Goal: Task Accomplishment & Management: Use online tool/utility

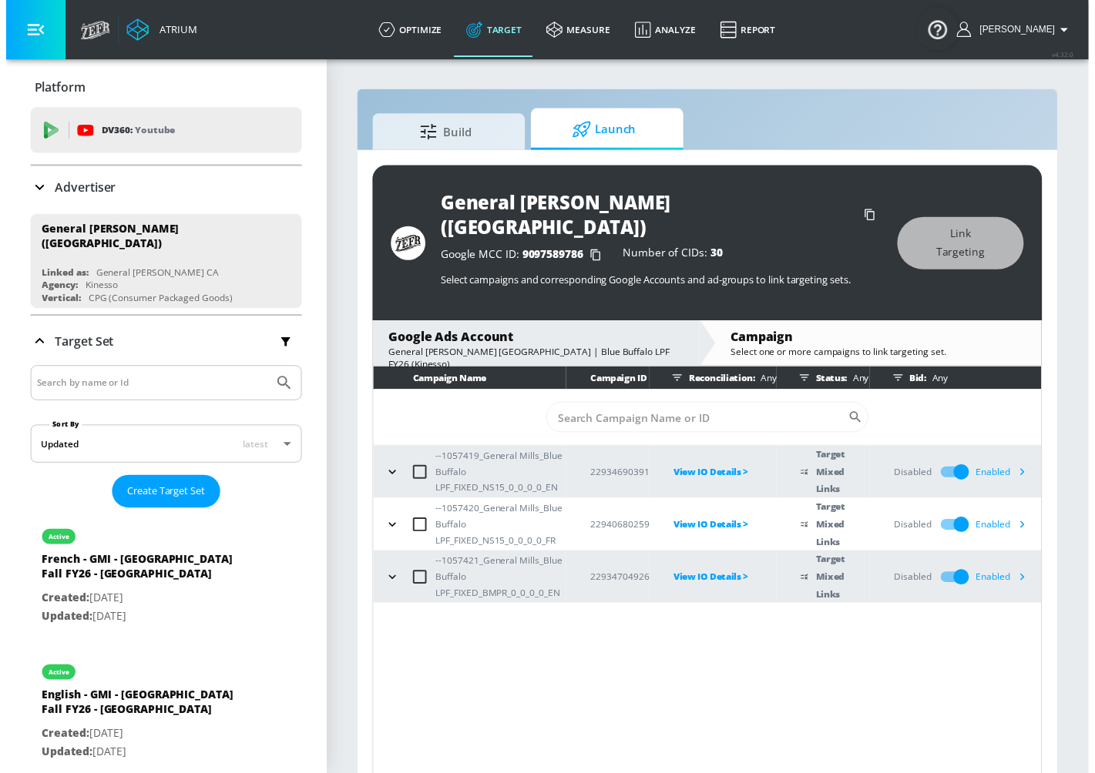
scroll to position [123, 0]
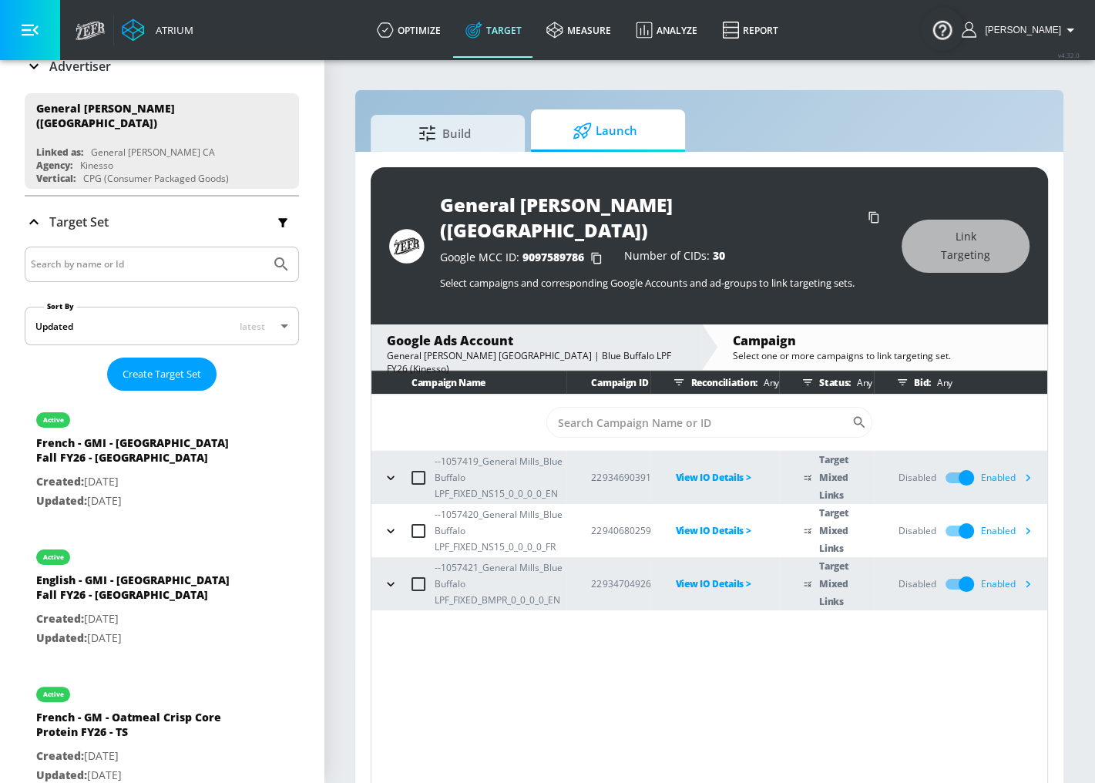
click at [510, 40] on link "Target" at bounding box center [493, 29] width 81 height 55
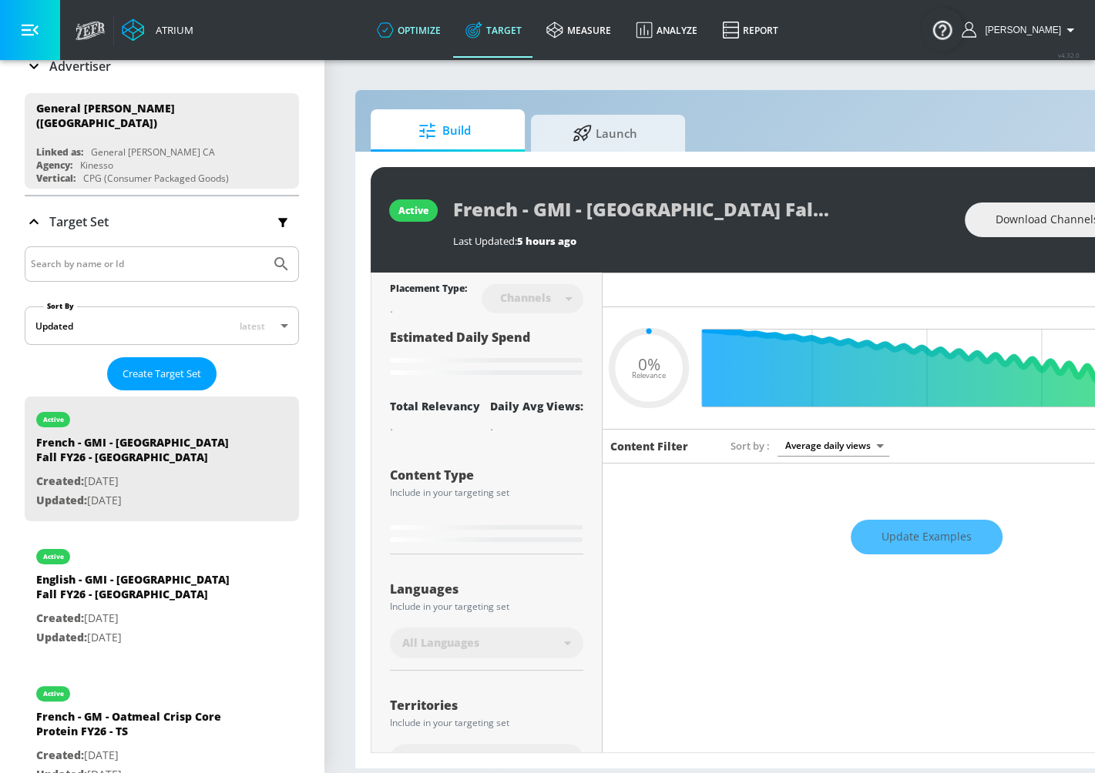
type input "0.05"
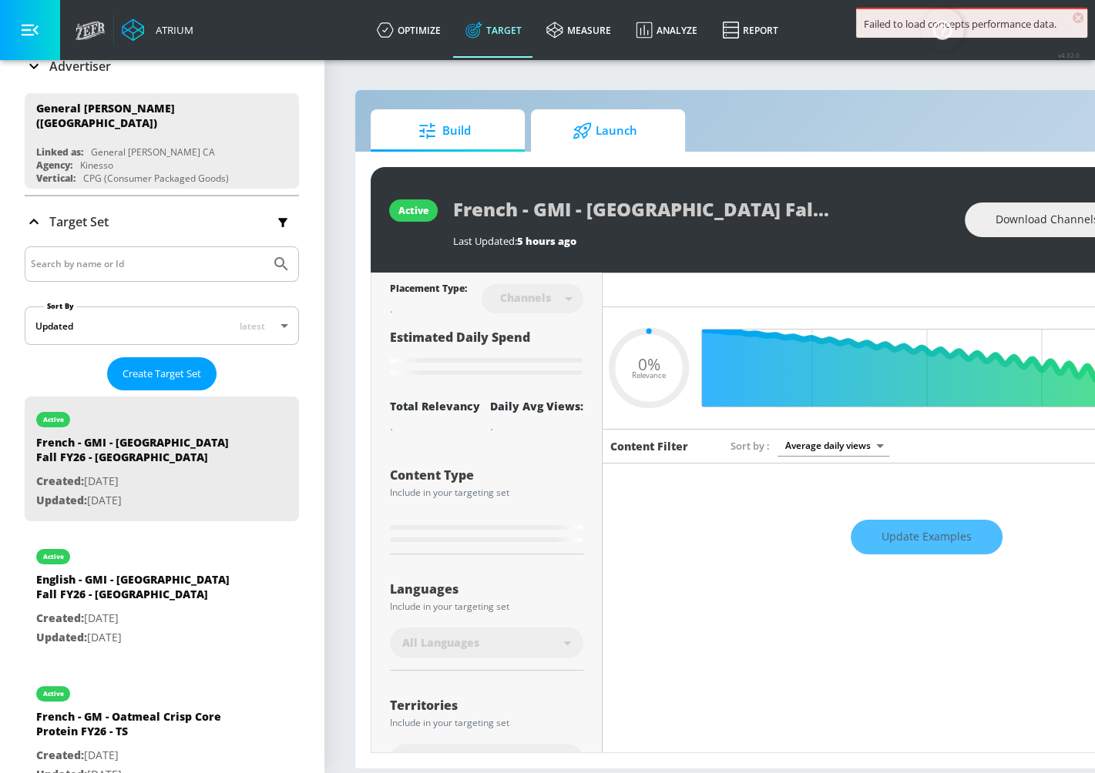
click at [608, 144] on span "Launch" at bounding box center [604, 130] width 117 height 37
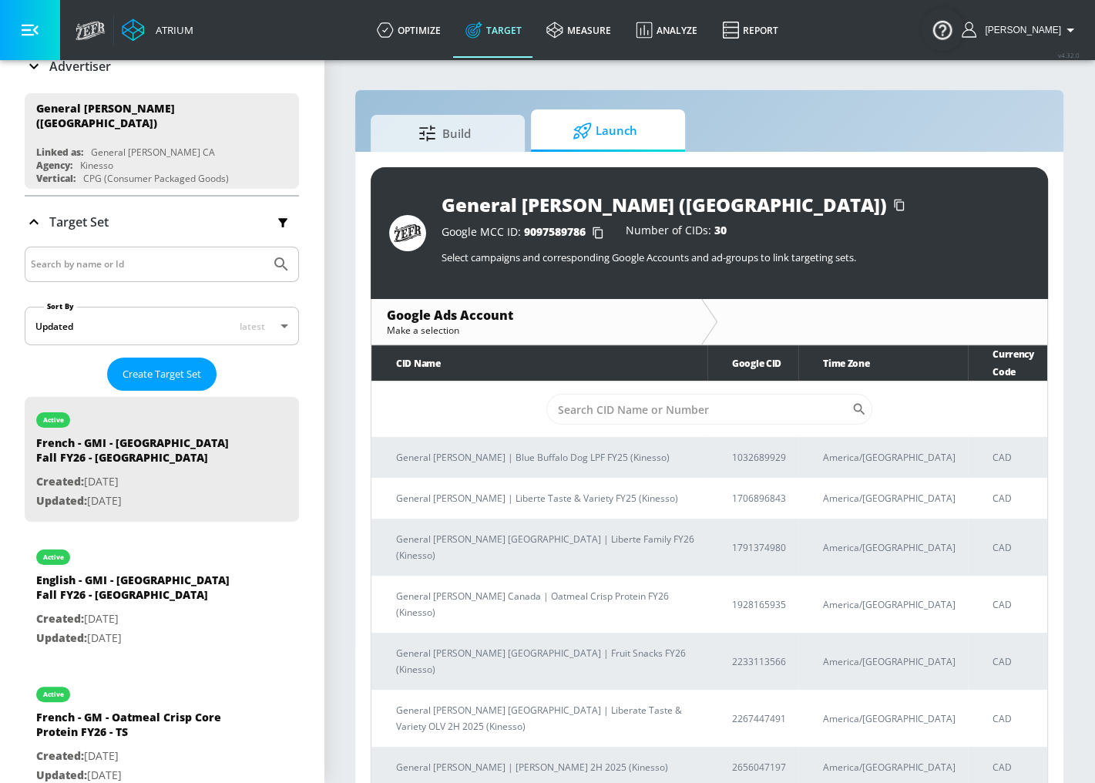
click at [520, 35] on link "Target" at bounding box center [493, 29] width 81 height 55
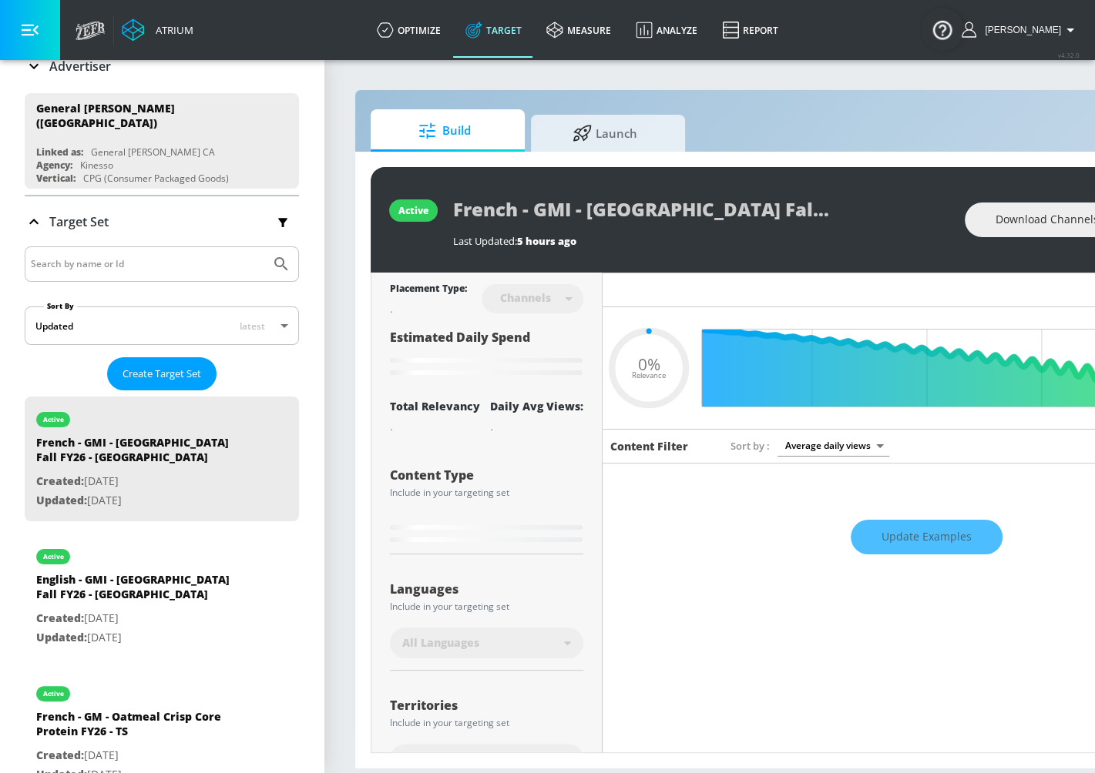
click at [450, 154] on div "active French - GMI - Old El Paso Fall FY26 - CT Last Updated: 5 hours ago Down…" at bounding box center [810, 460] width 911 height 617
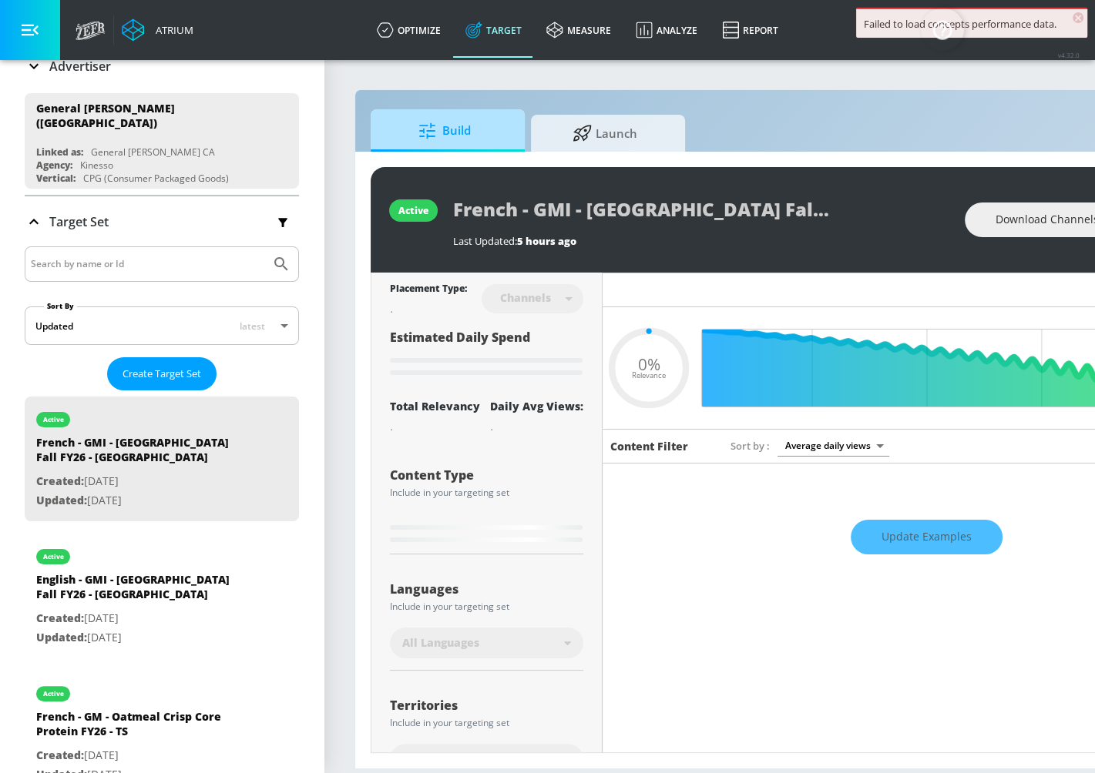
click at [465, 122] on span "Build" at bounding box center [444, 130] width 117 height 37
type input "0.25"
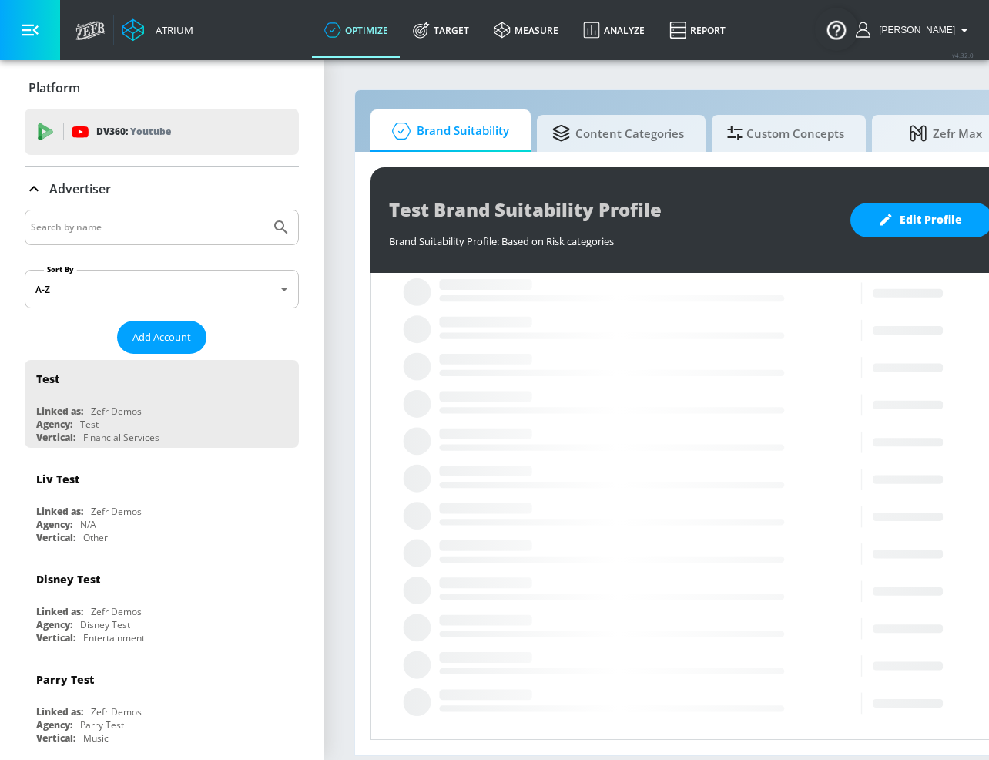
click at [213, 238] on div at bounding box center [162, 227] width 274 height 35
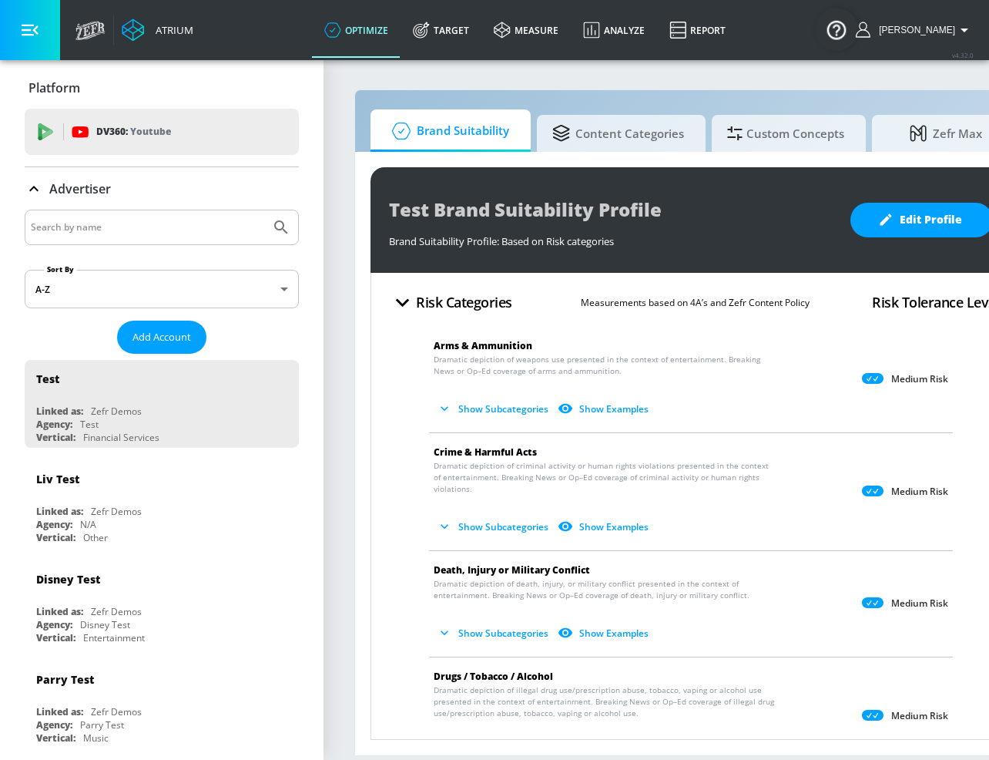
click at [153, 233] on input "Search by name" at bounding box center [147, 227] width 233 height 20
type input "justin"
click at [264, 210] on button "Submit Search" at bounding box center [281, 227] width 34 height 34
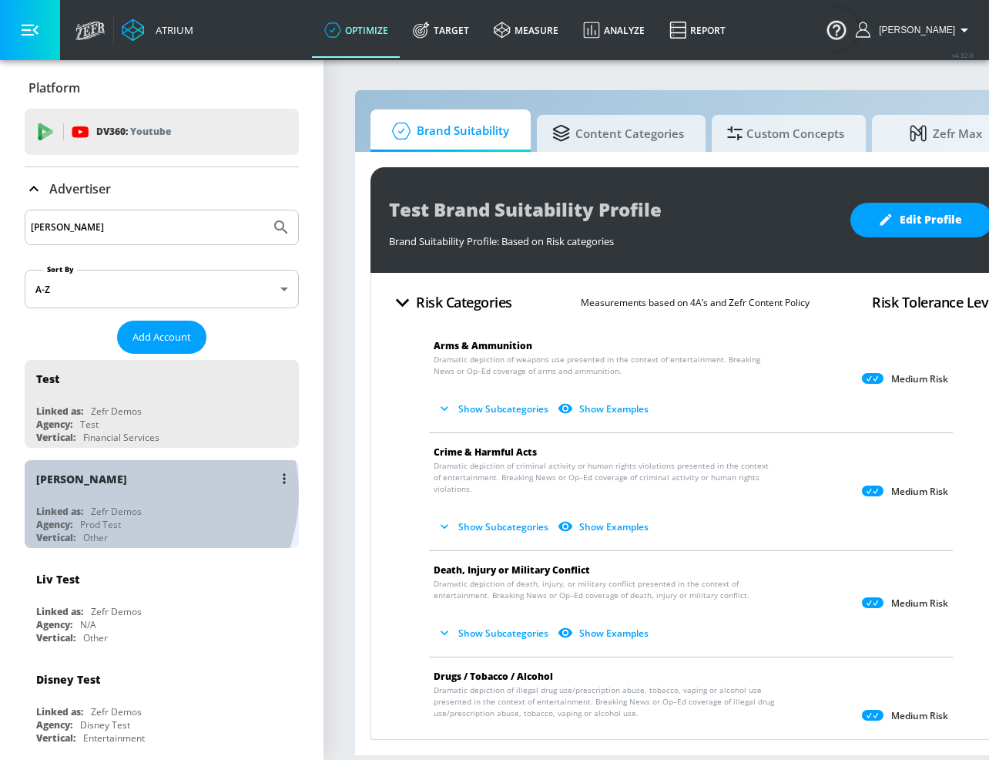
click at [127, 490] on div "[PERSON_NAME]" at bounding box center [165, 478] width 259 height 37
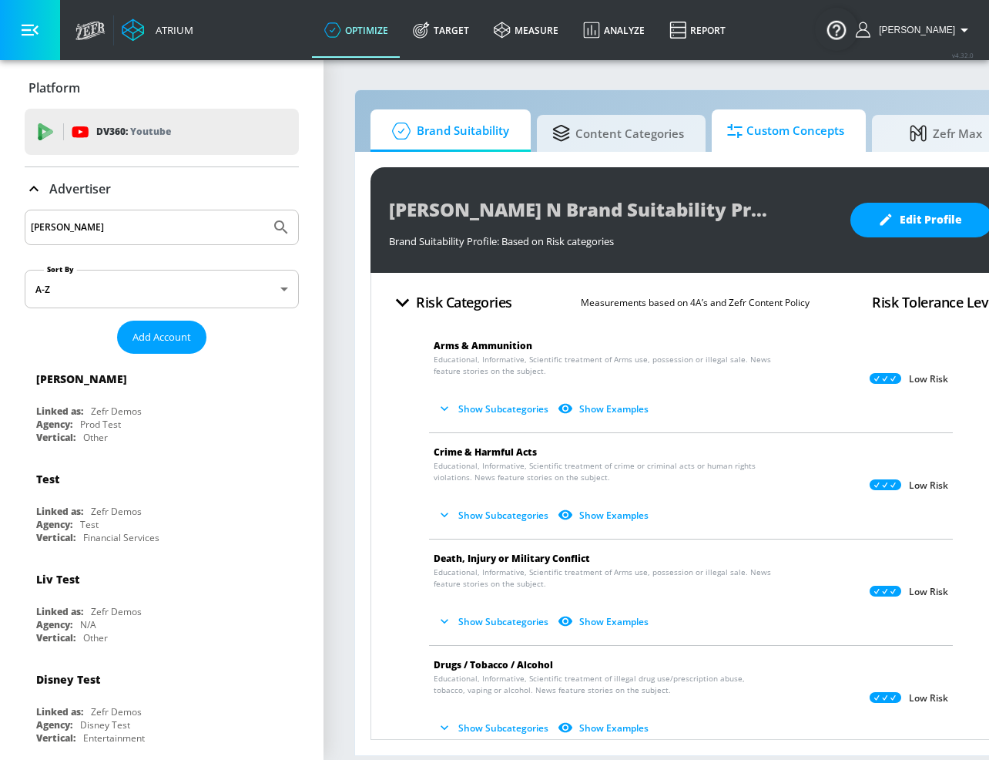
click at [770, 132] on span "Custom Concepts" at bounding box center [785, 130] width 117 height 37
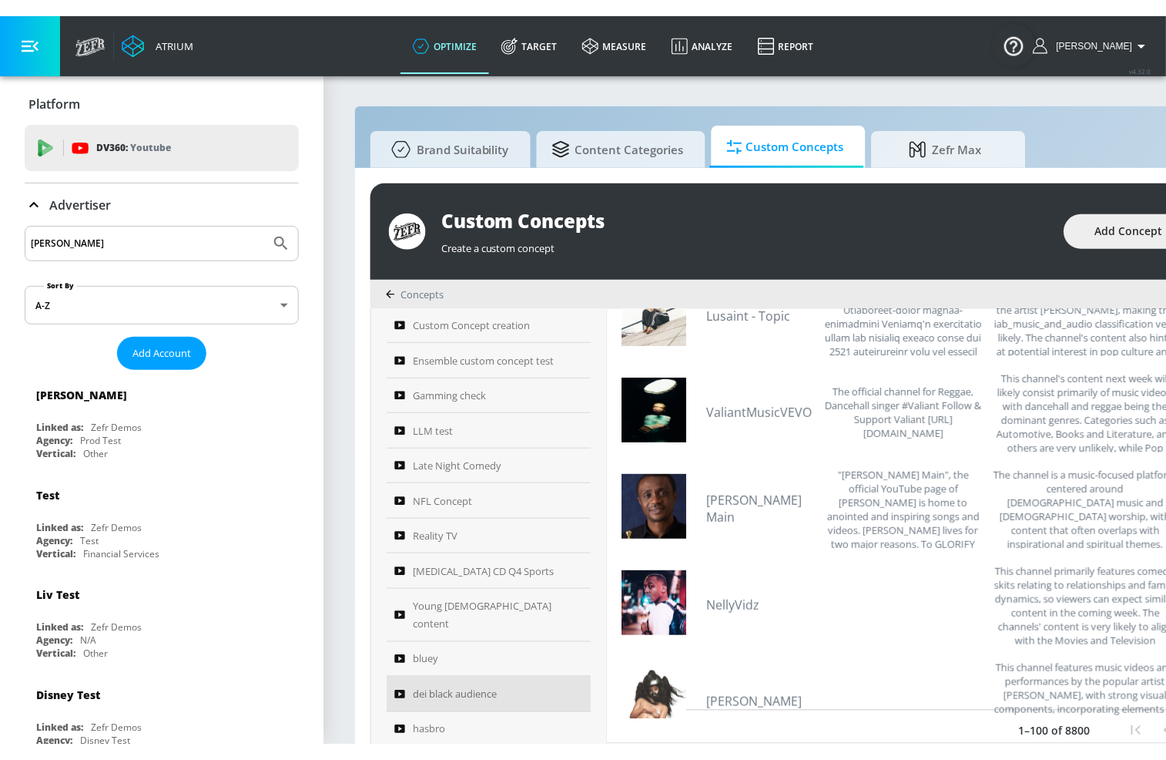
scroll to position [616, 0]
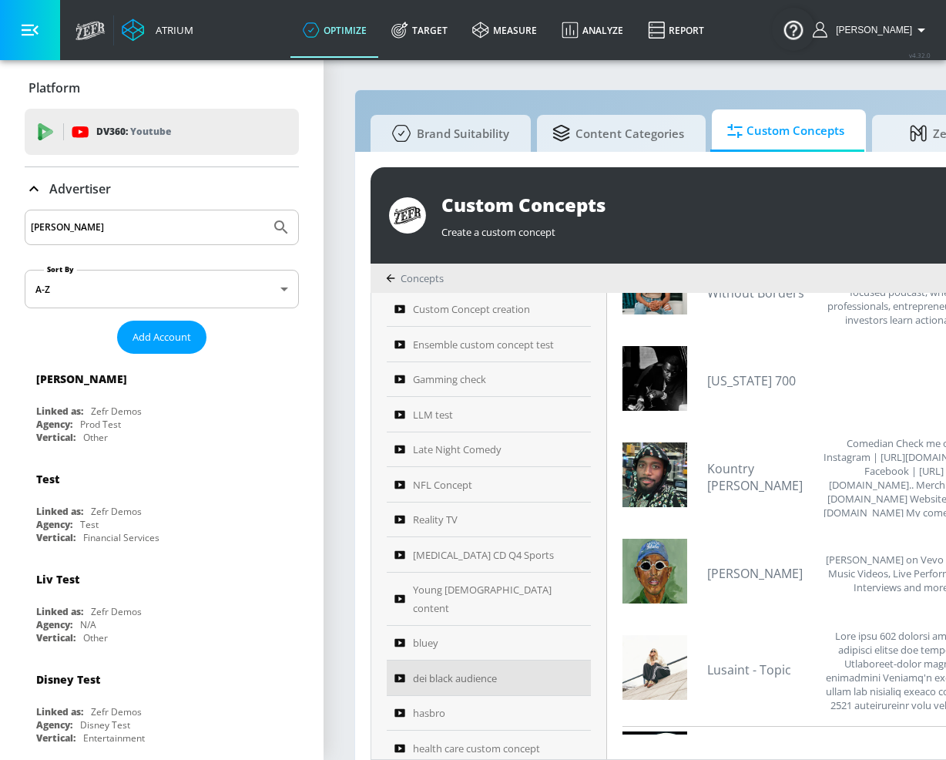
drag, startPoint x: 444, startPoint y: 34, endPoint x: 491, endPoint y: 104, distance: 84.0
click at [444, 34] on link "Target" at bounding box center [419, 29] width 81 height 55
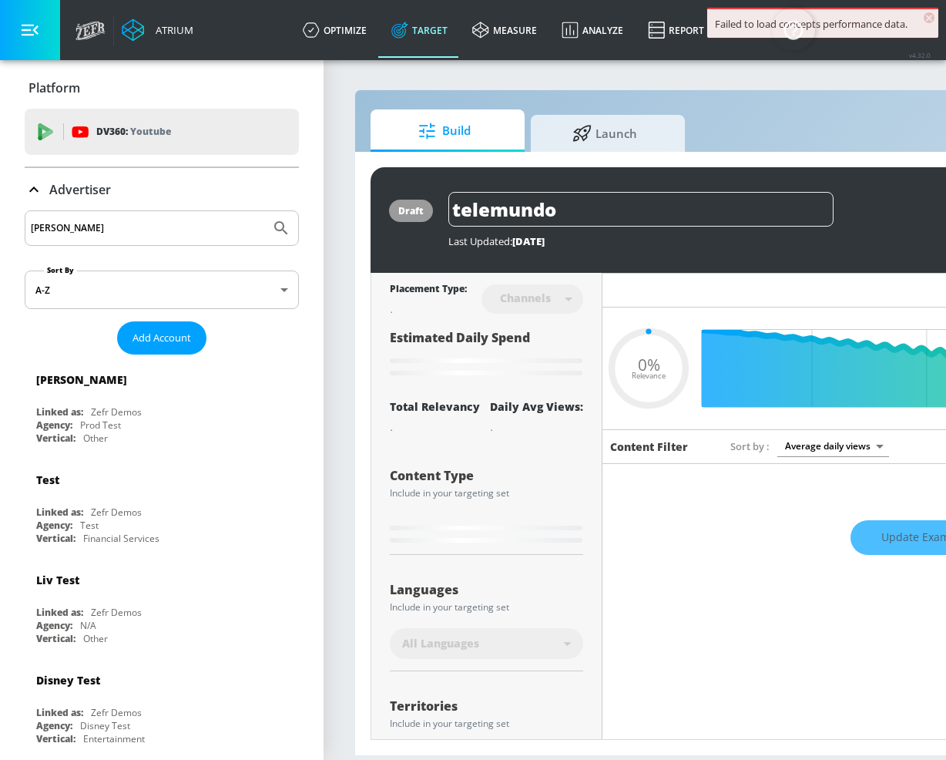
type input "0.05"
click at [615, 132] on span "Launch" at bounding box center [604, 130] width 117 height 37
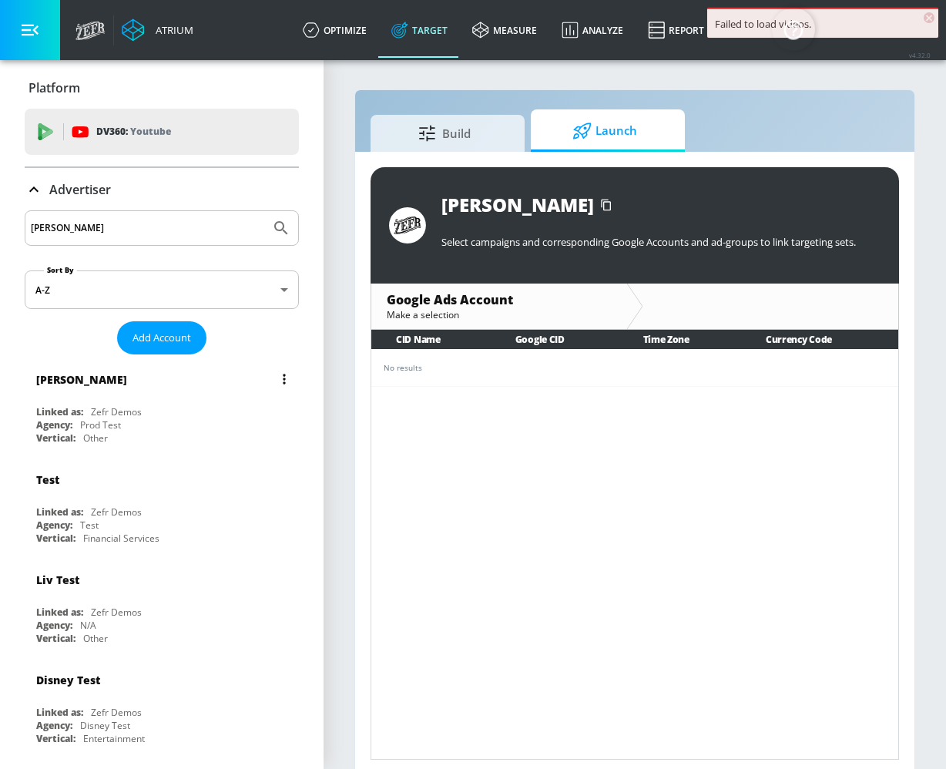
click at [220, 391] on div "Justin N" at bounding box center [165, 379] width 259 height 37
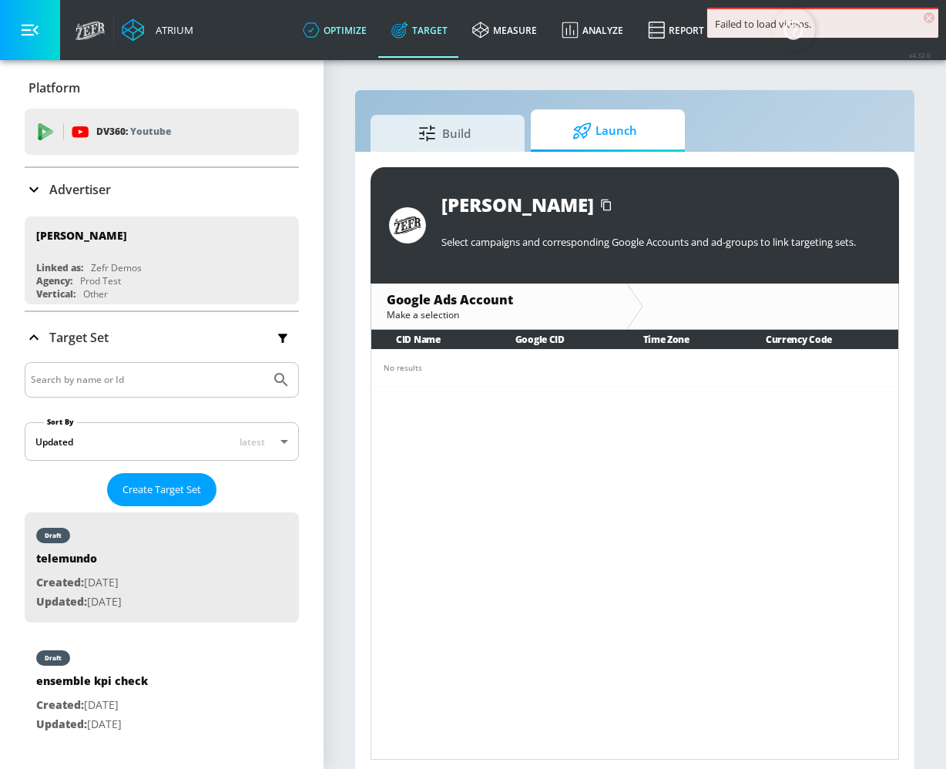
click at [358, 26] on link "optimize" at bounding box center [334, 29] width 89 height 55
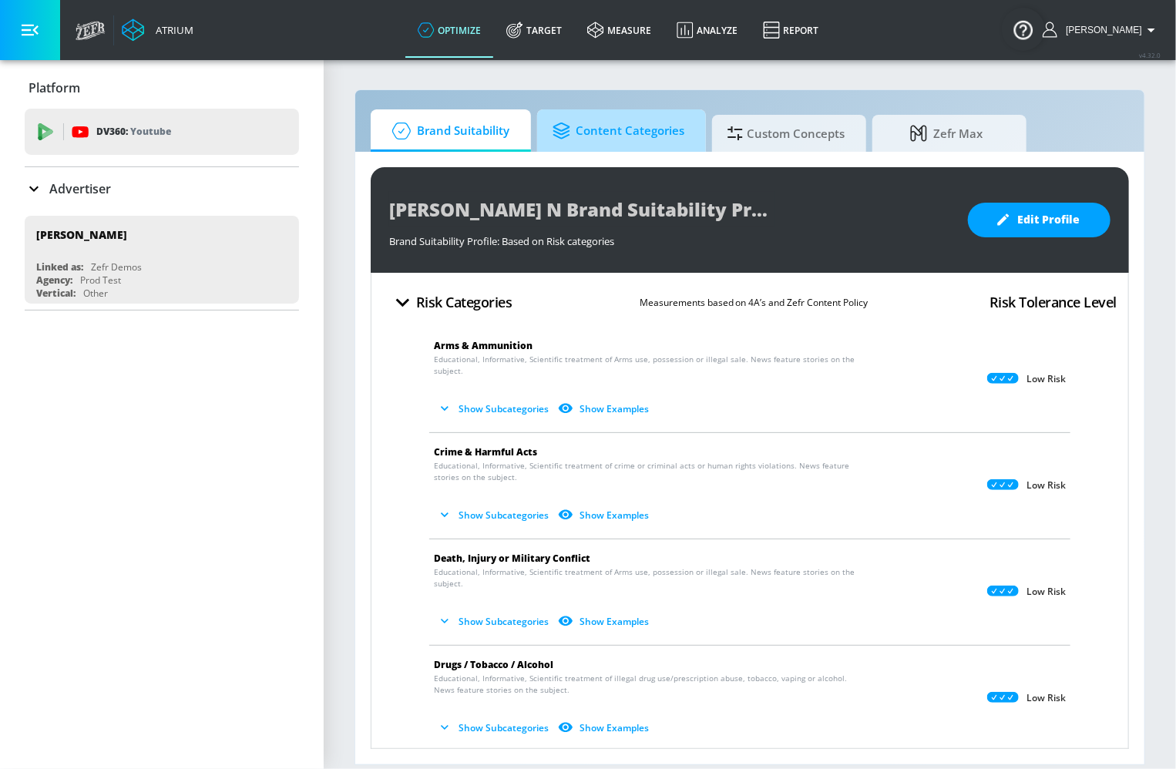
click at [650, 132] on span "Content Categories" at bounding box center [618, 130] width 132 height 37
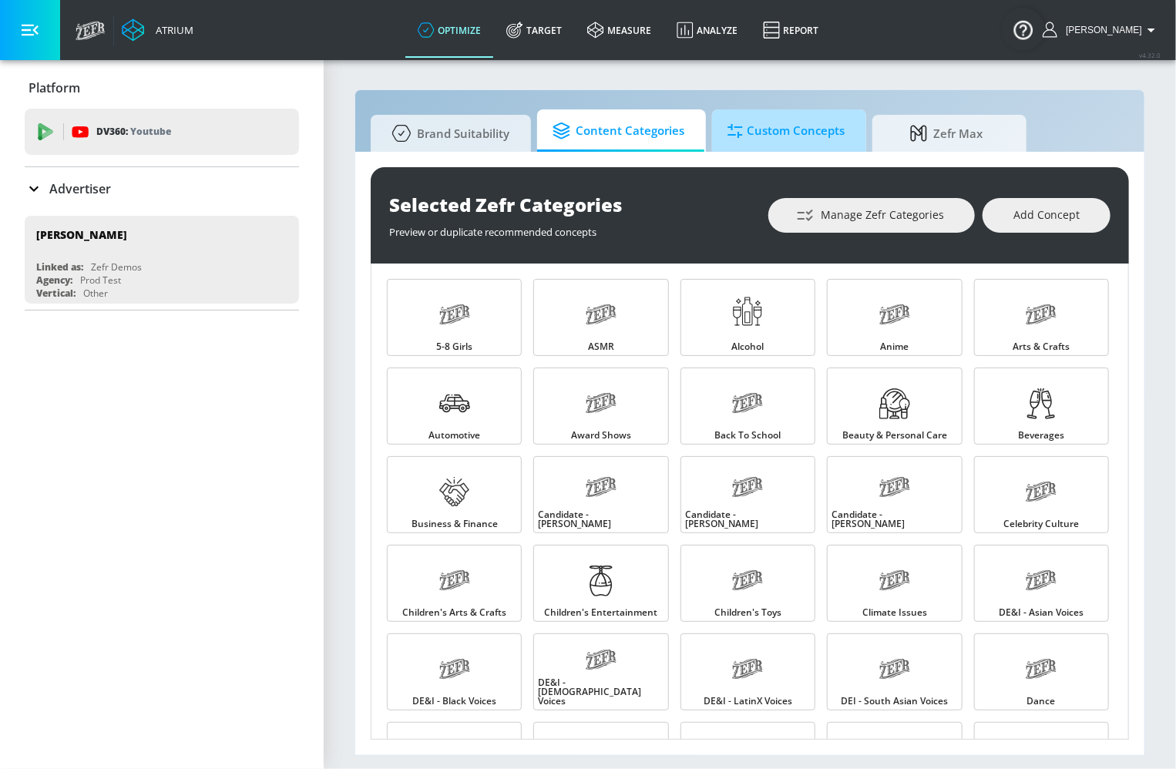
click at [755, 139] on span "Custom Concepts" at bounding box center [785, 130] width 117 height 37
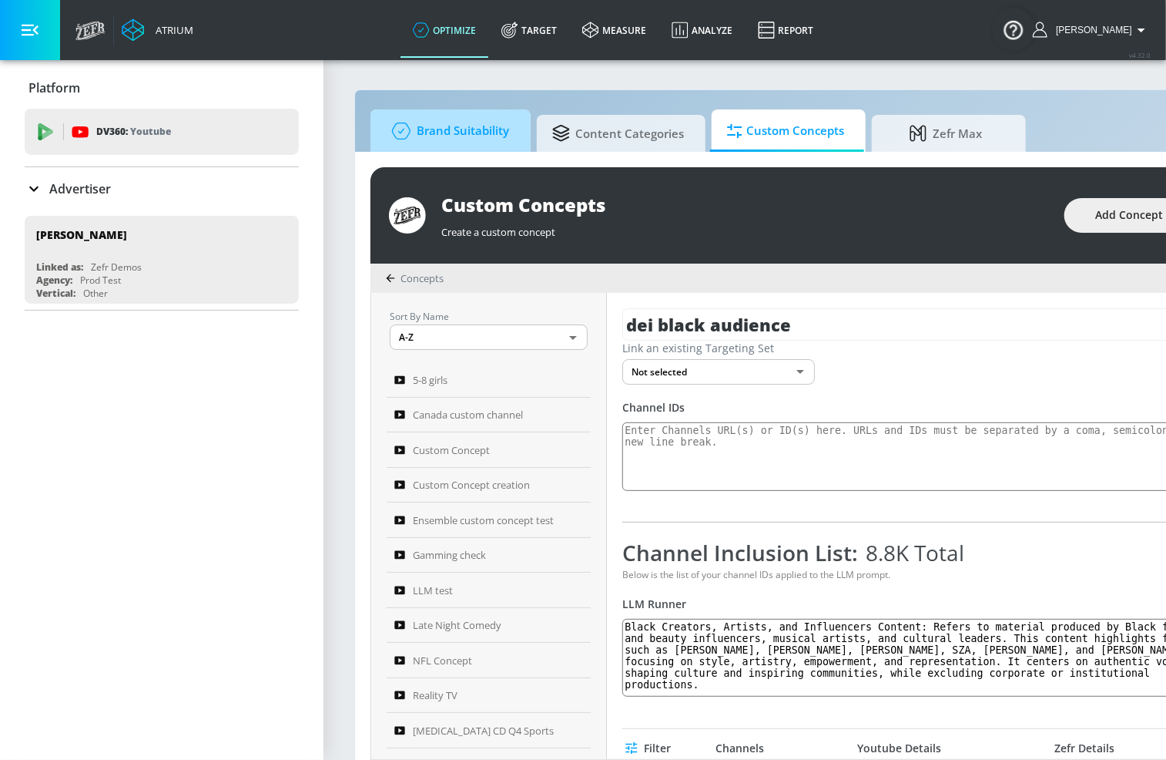
click at [470, 127] on span "Brand Suitability" at bounding box center [447, 130] width 123 height 37
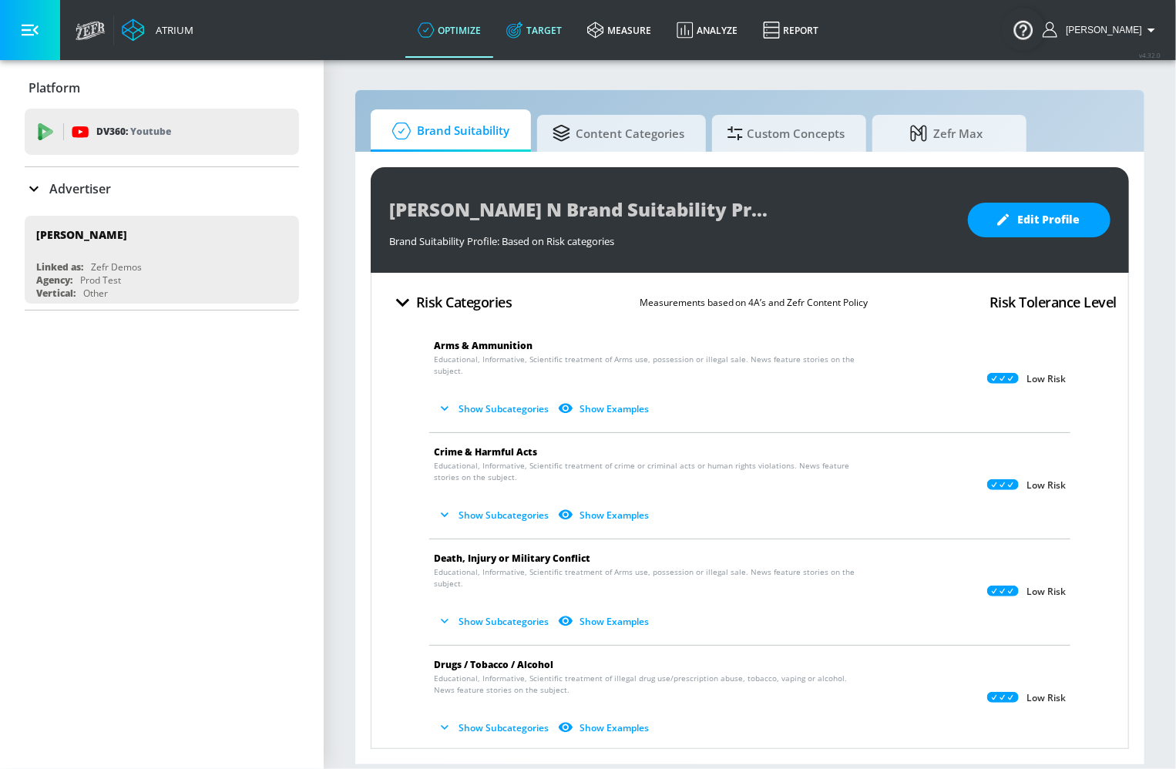
click at [564, 20] on link "Target" at bounding box center [534, 29] width 81 height 55
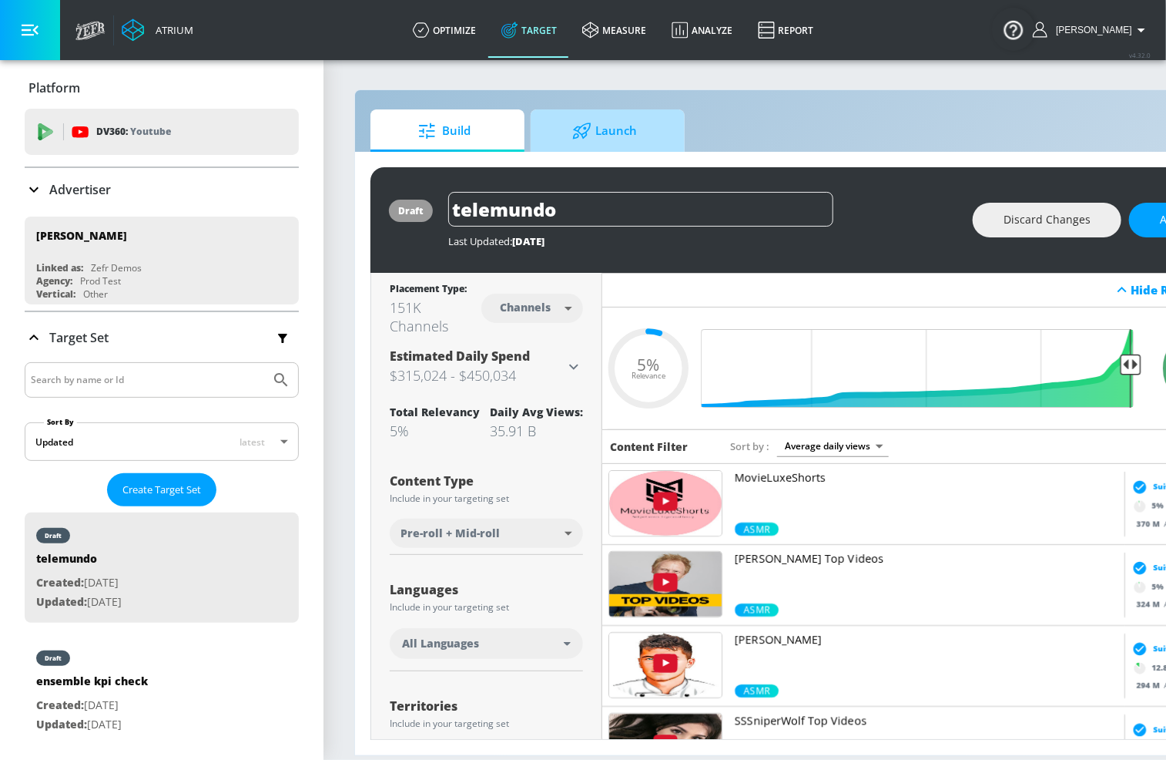
click at [601, 141] on span "Launch" at bounding box center [604, 130] width 117 height 37
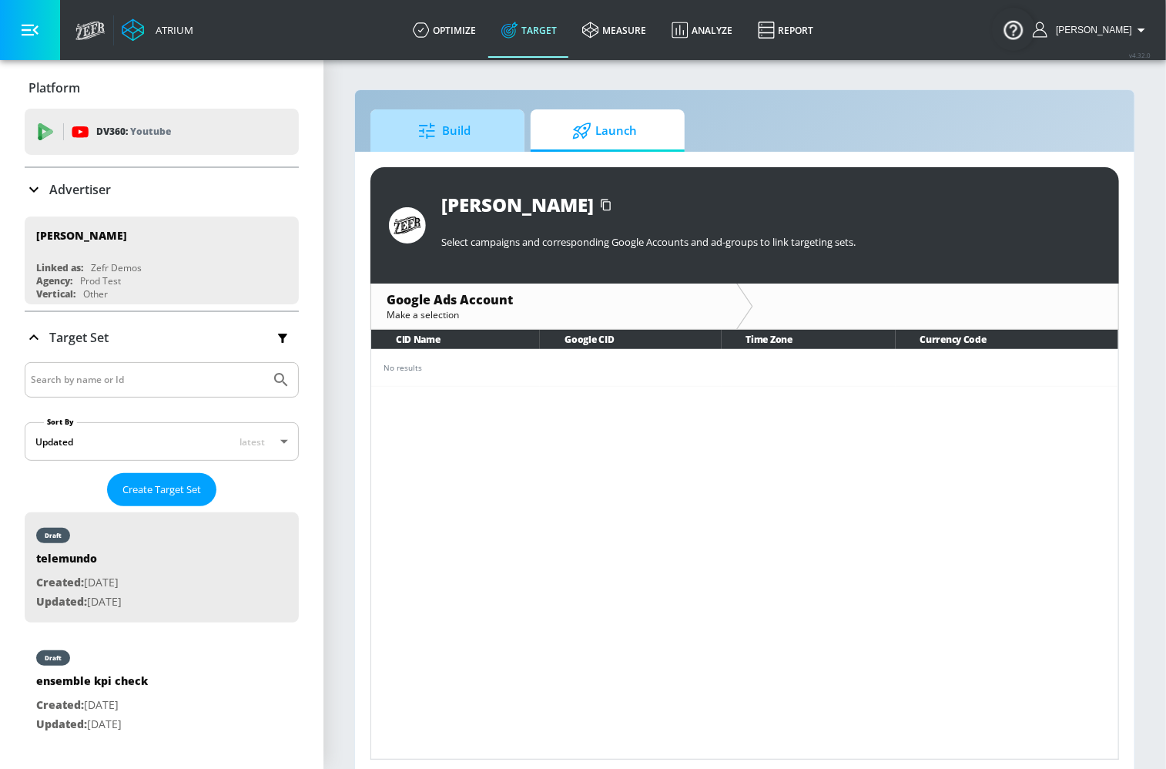
click at [472, 132] on span "Build" at bounding box center [444, 130] width 117 height 37
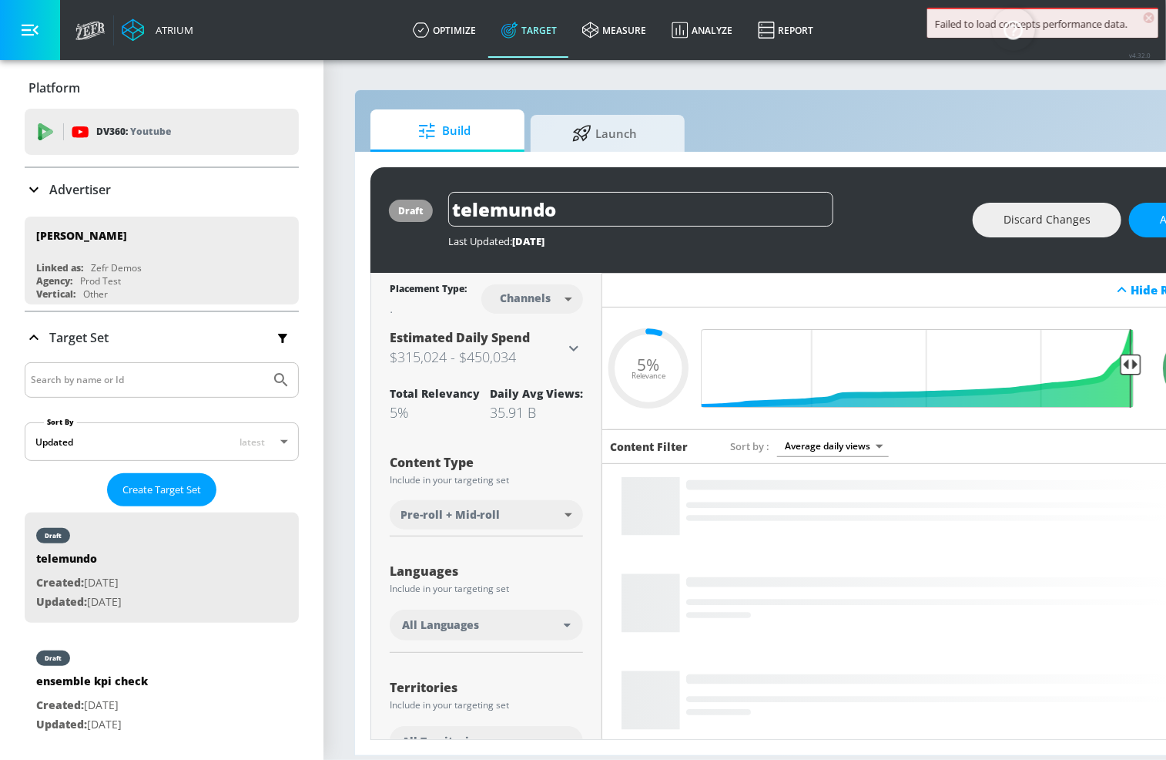
click at [972, 29] on div "Failed to load concepts performance data." at bounding box center [1043, 24] width 216 height 14
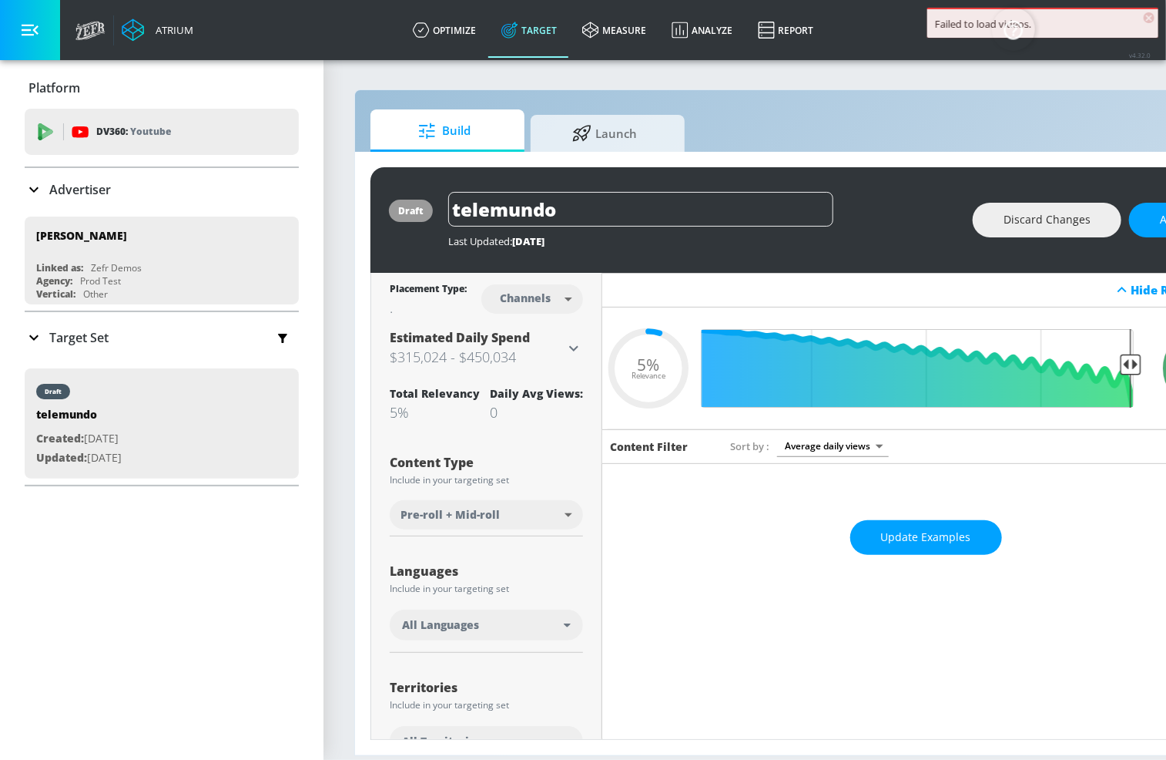
click at [964, 24] on div "Failed to load videos." at bounding box center [1043, 24] width 216 height 14
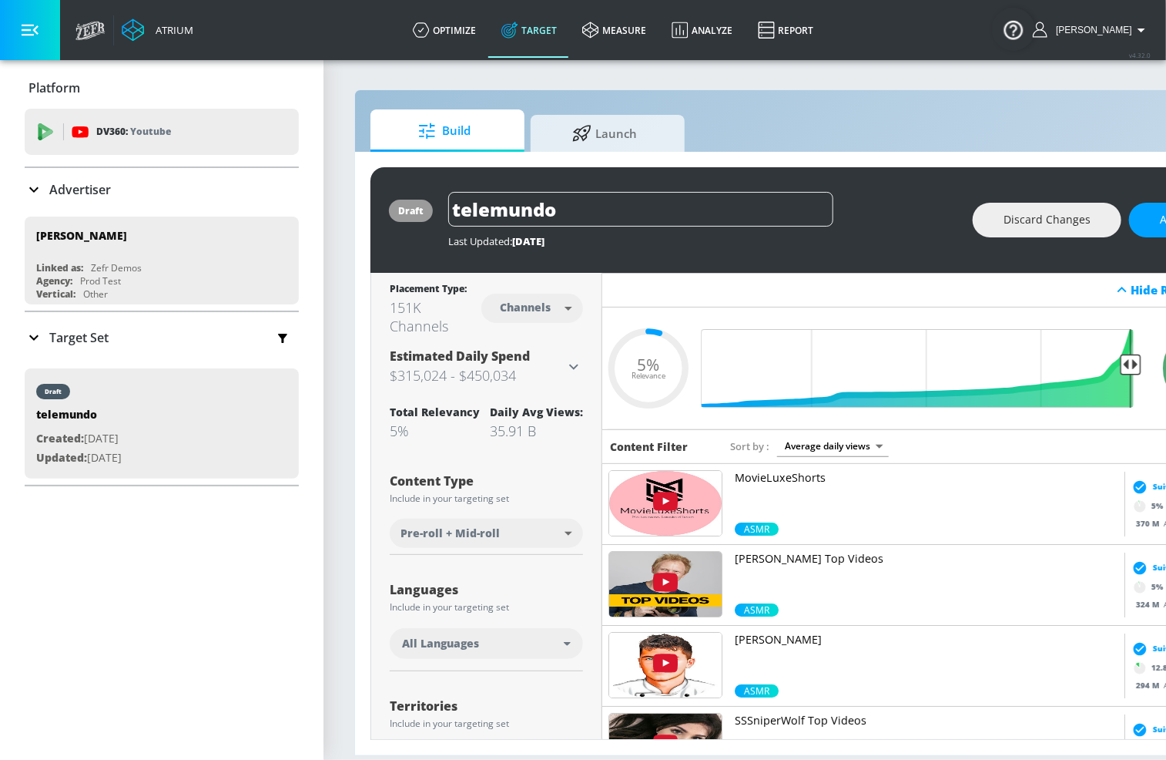
click at [965, 657] on link "[PERSON_NAME]" at bounding box center [927, 658] width 384 height 52
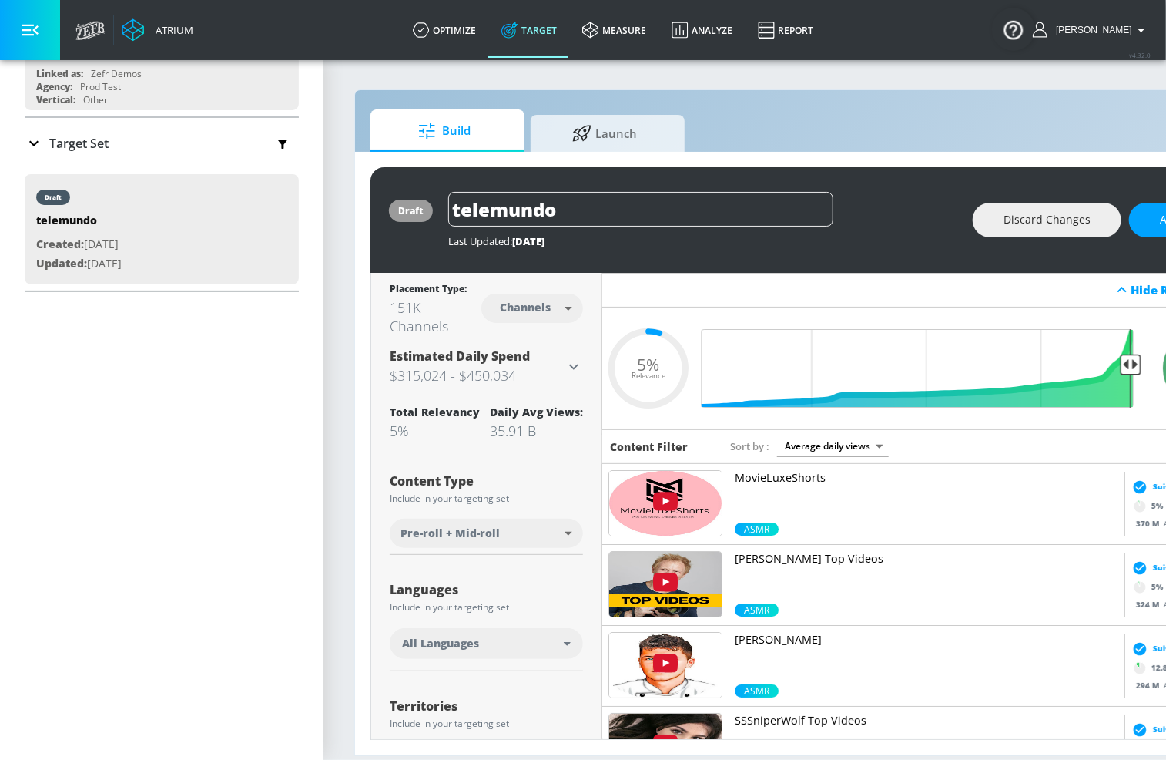
scroll to position [247, 0]
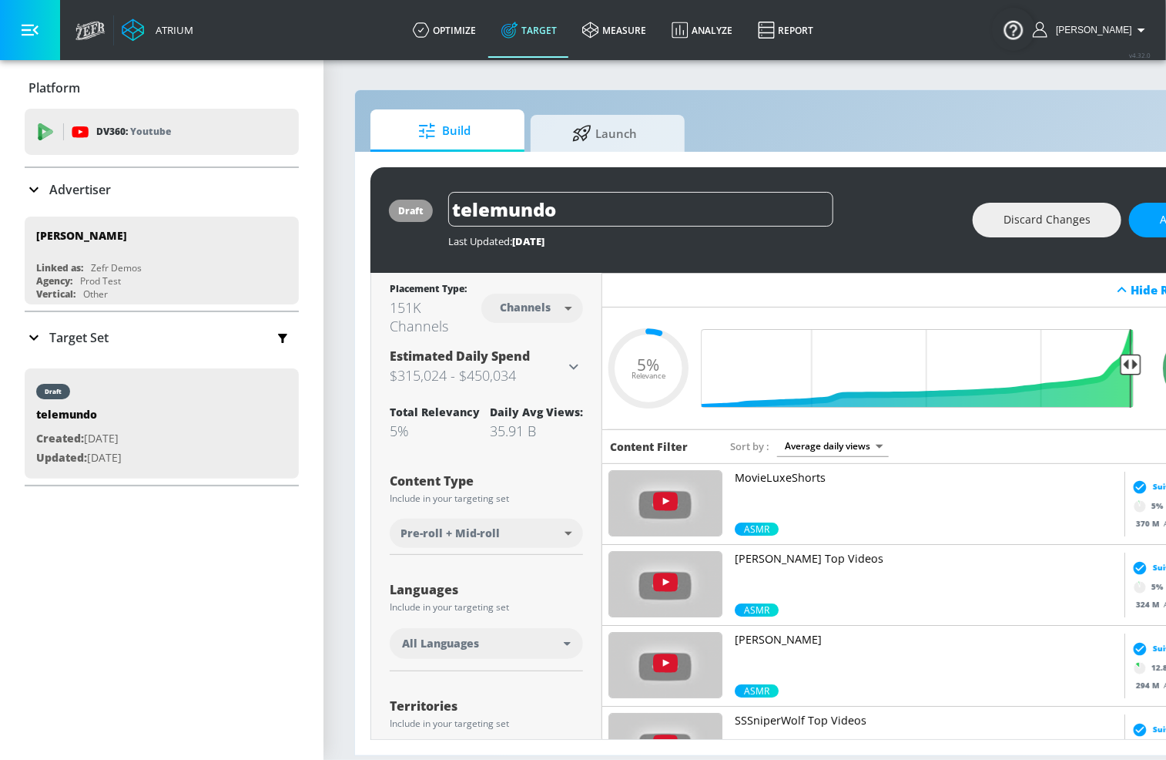
click at [80, 533] on div "Platform DV360: Youtube DV360: Youtube Advertiser Sort By A-Z asc ​ Add Account…" at bounding box center [162, 409] width 324 height 699
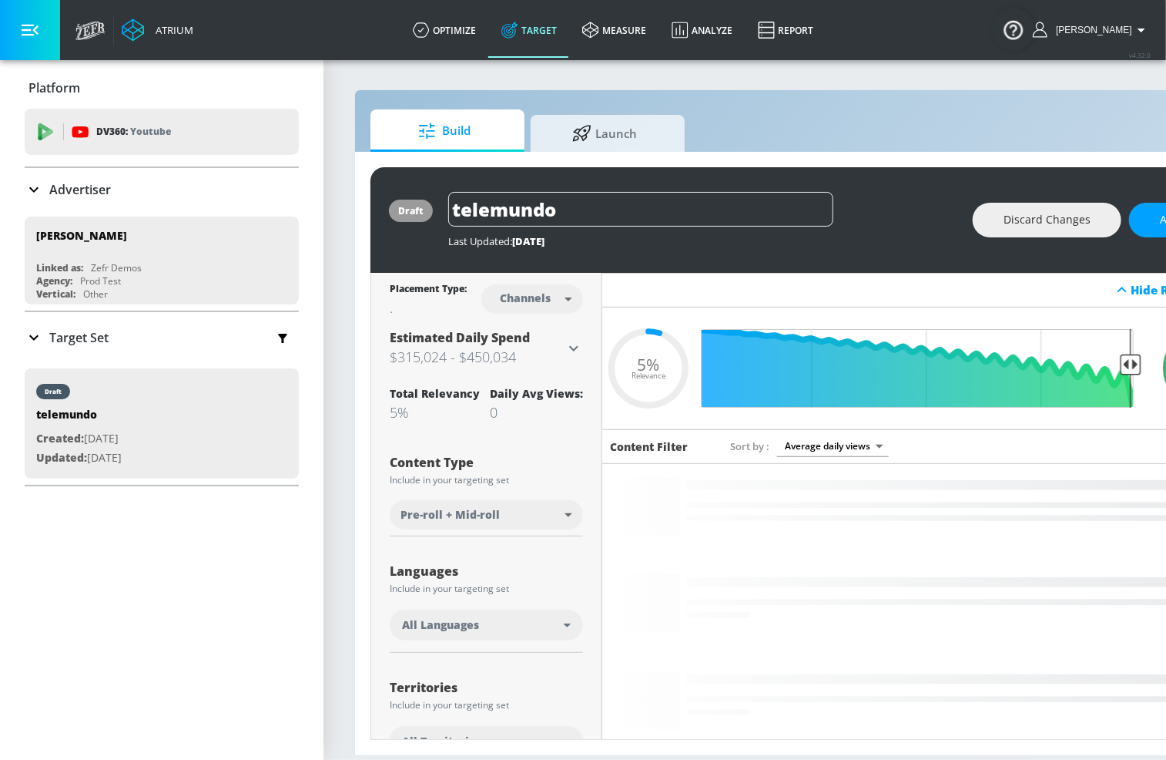
click at [14, 413] on div "Platform DV360: Youtube DV360: Youtube Advertiser Sort By A-Z asc ​ Add Account…" at bounding box center [162, 276] width 324 height 432
click at [471, 124] on span "Build" at bounding box center [444, 130] width 117 height 37
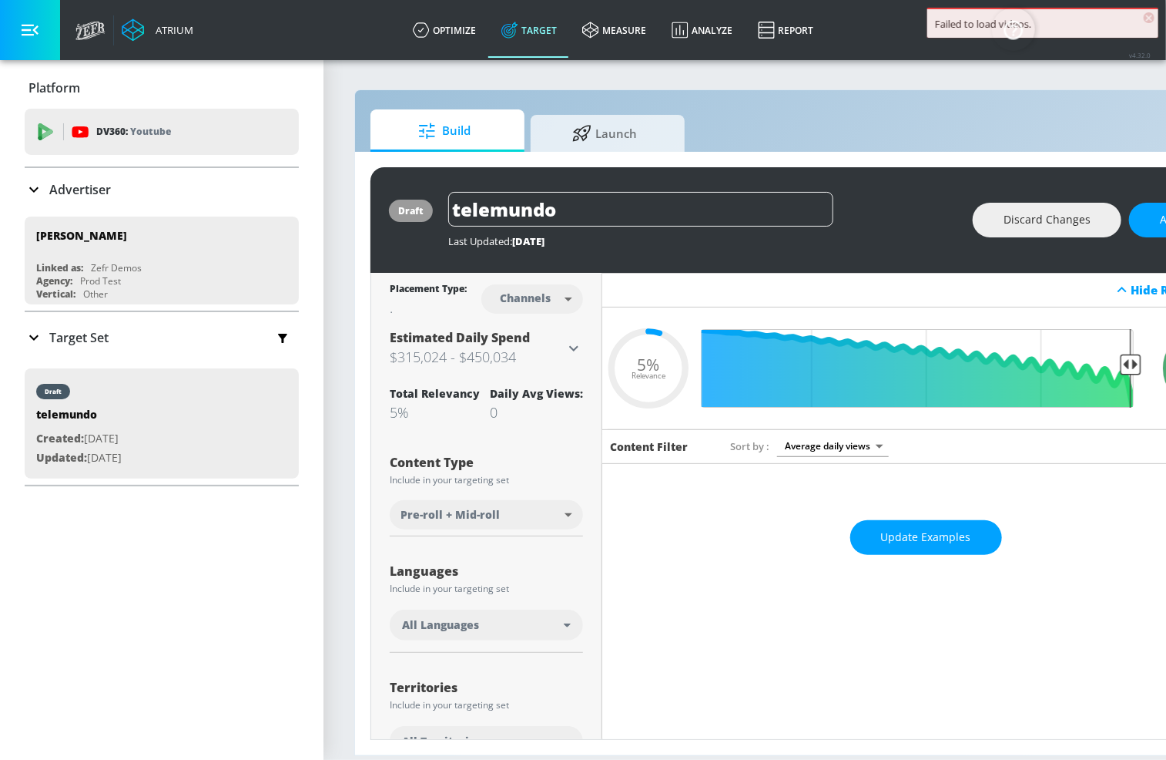
click at [471, 125] on span "Build" at bounding box center [444, 130] width 117 height 37
click at [966, 528] on span "Update Examples" at bounding box center [926, 537] width 90 height 19
click at [71, 578] on div "Platform DV360: Youtube DV360: Youtube Advertiser Sort By A-Z asc ​ Add Account…" at bounding box center [162, 409] width 324 height 699
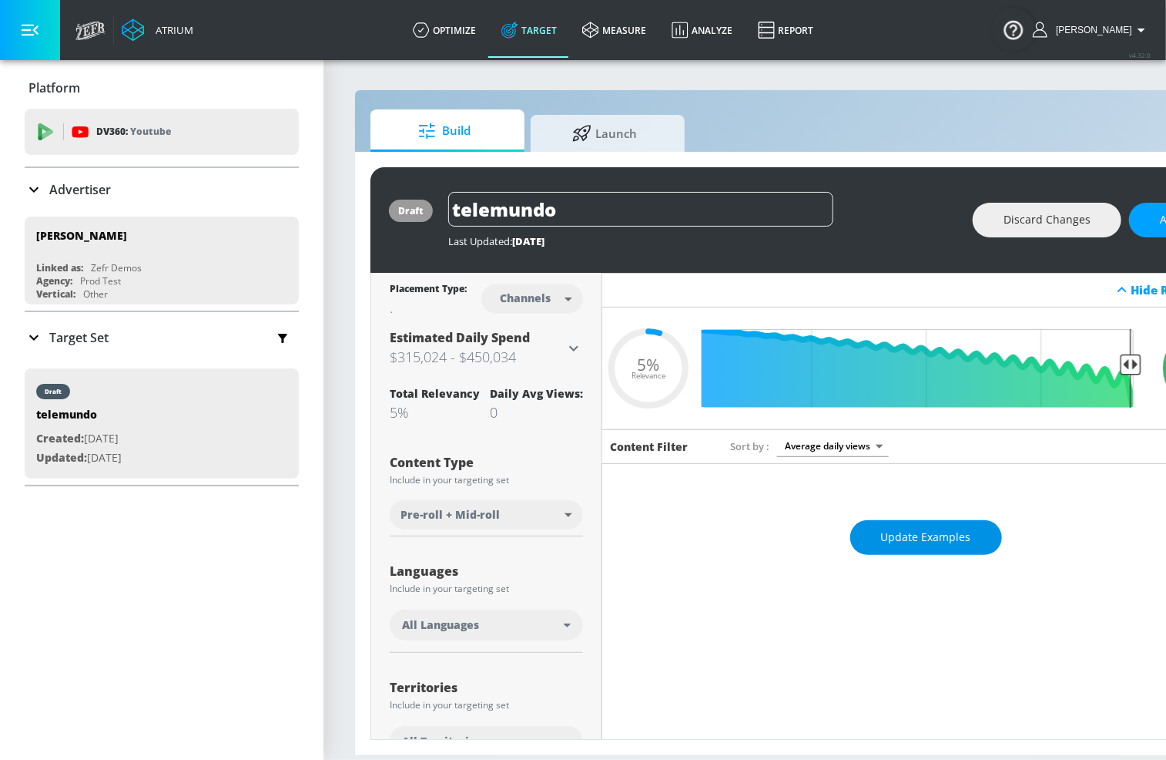
click at [923, 532] on span "Update Examples" at bounding box center [926, 537] width 90 height 19
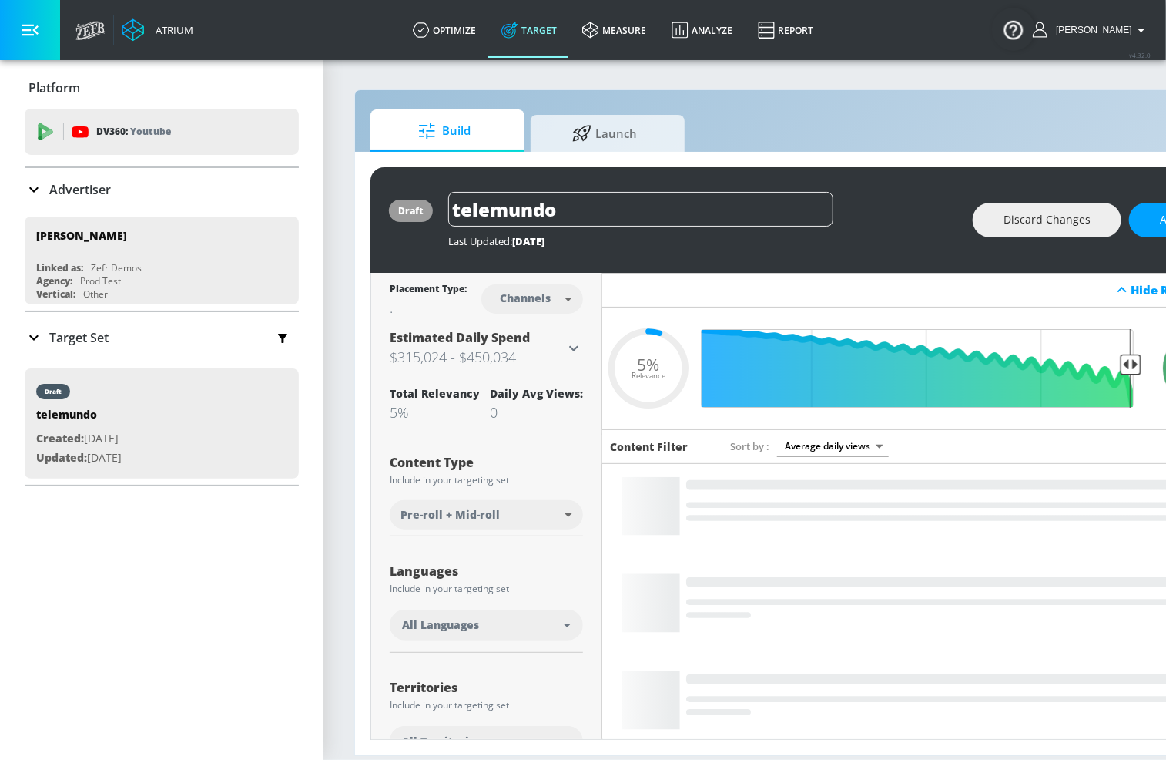
click at [100, 586] on div "Platform DV360: Youtube DV360: Youtube Advertiser Sort By A-Z asc ​ Add Account…" at bounding box center [162, 409] width 324 height 699
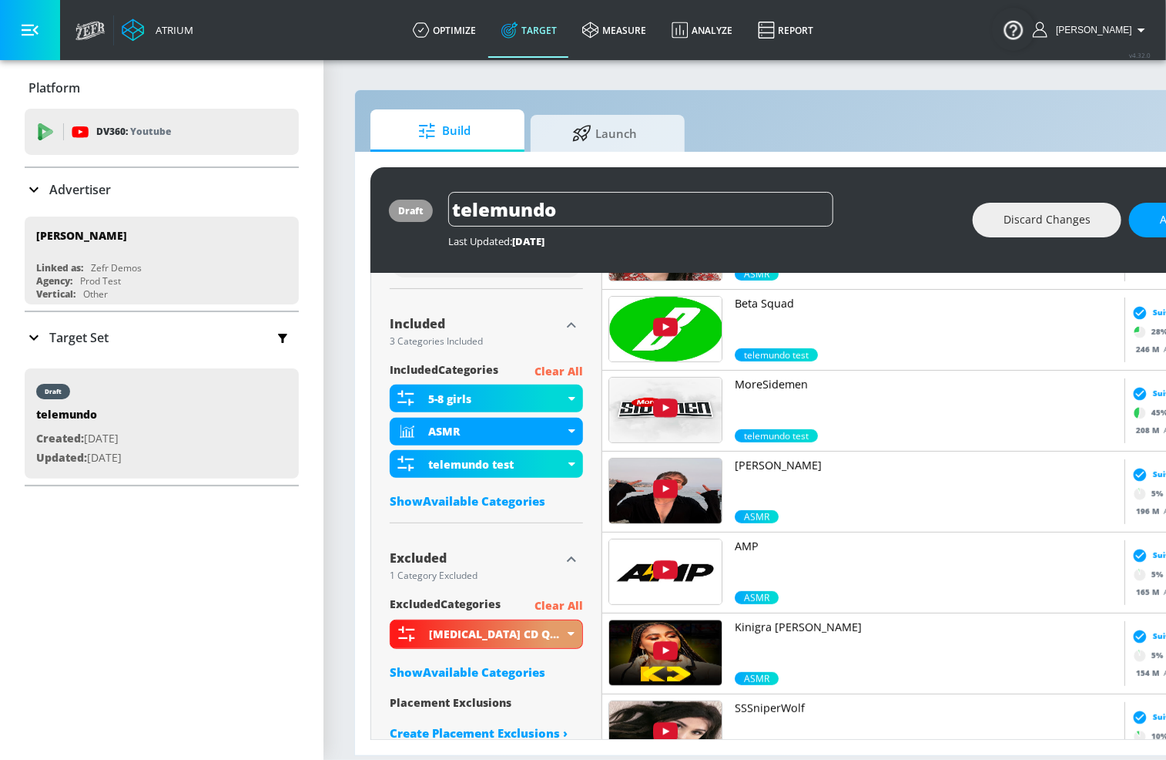
scroll to position [517, 0]
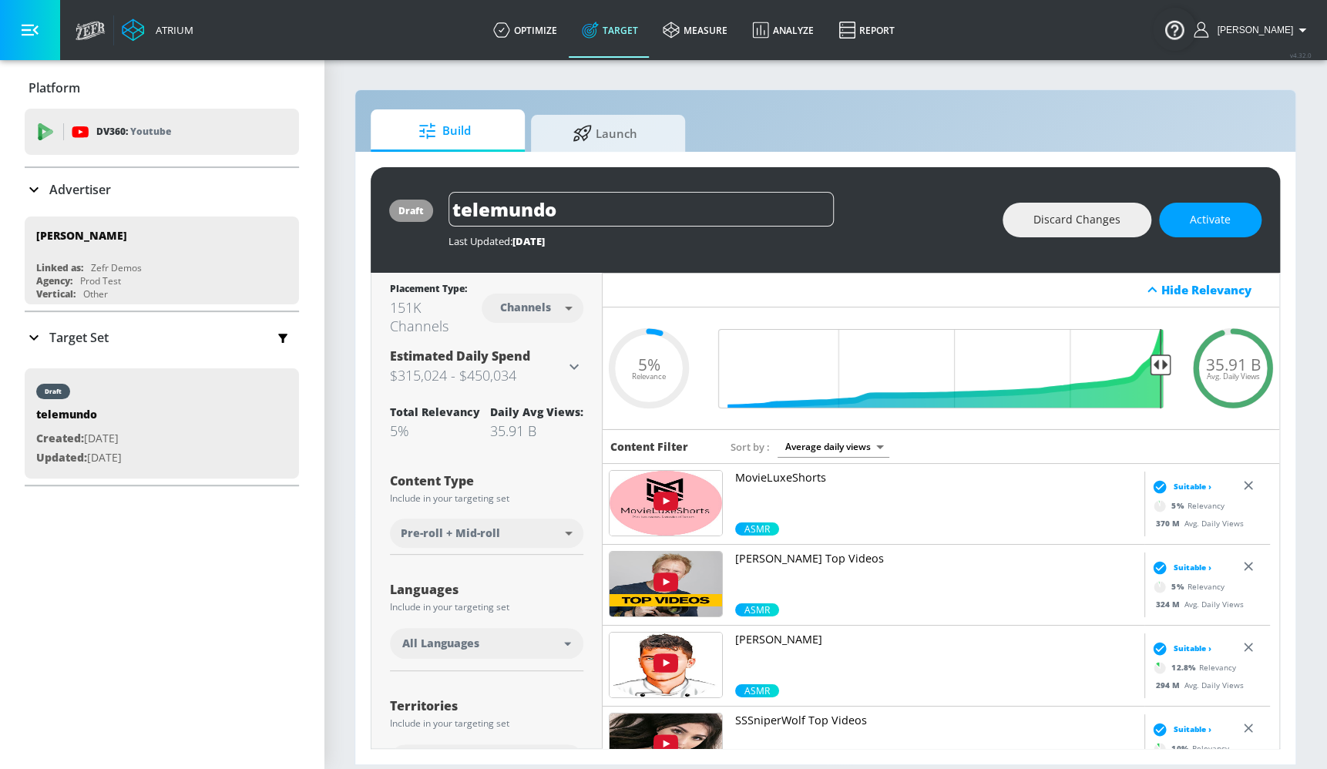
click at [797, 135] on div "Build Launch" at bounding box center [825, 130] width 909 height 42
click at [221, 8] on div "Atrium optimize Target measure Analyze Report optimize Target measure Analyze R…" at bounding box center [697, 30] width 1259 height 60
click at [632, 243] on div "Last Updated: 21 days ago" at bounding box center [717, 241] width 538 height 14
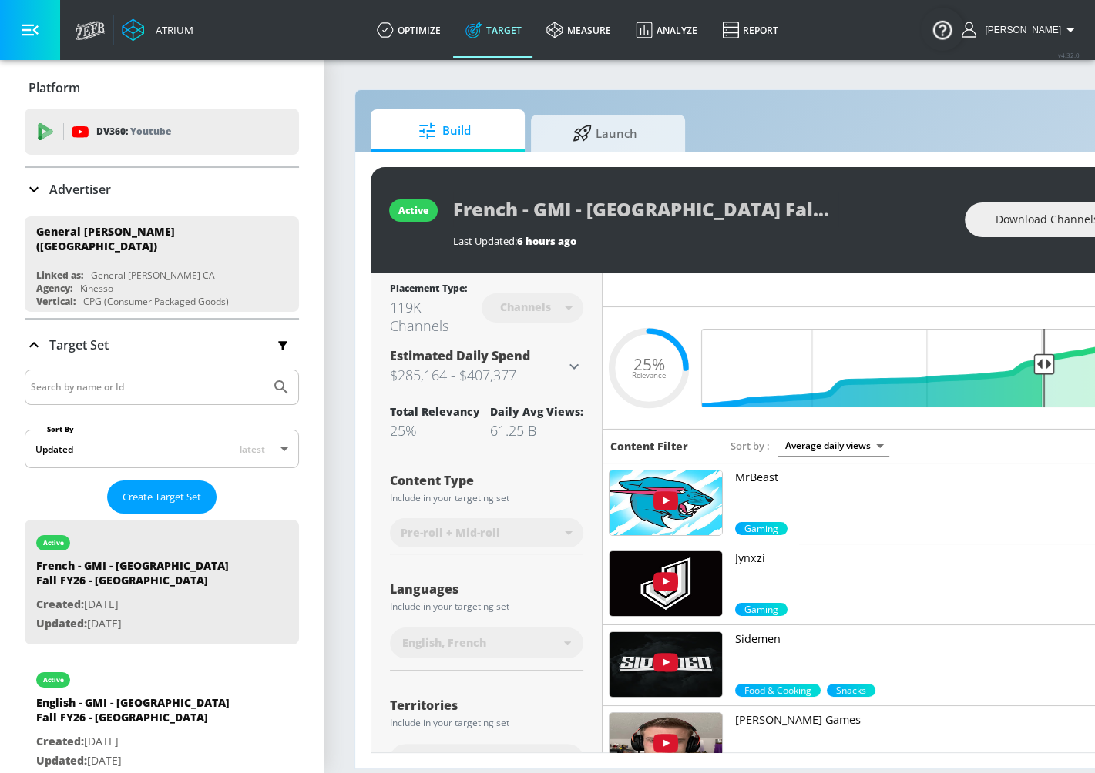
scroll to position [123, 0]
